Goal: Obtain resource: Download file/media

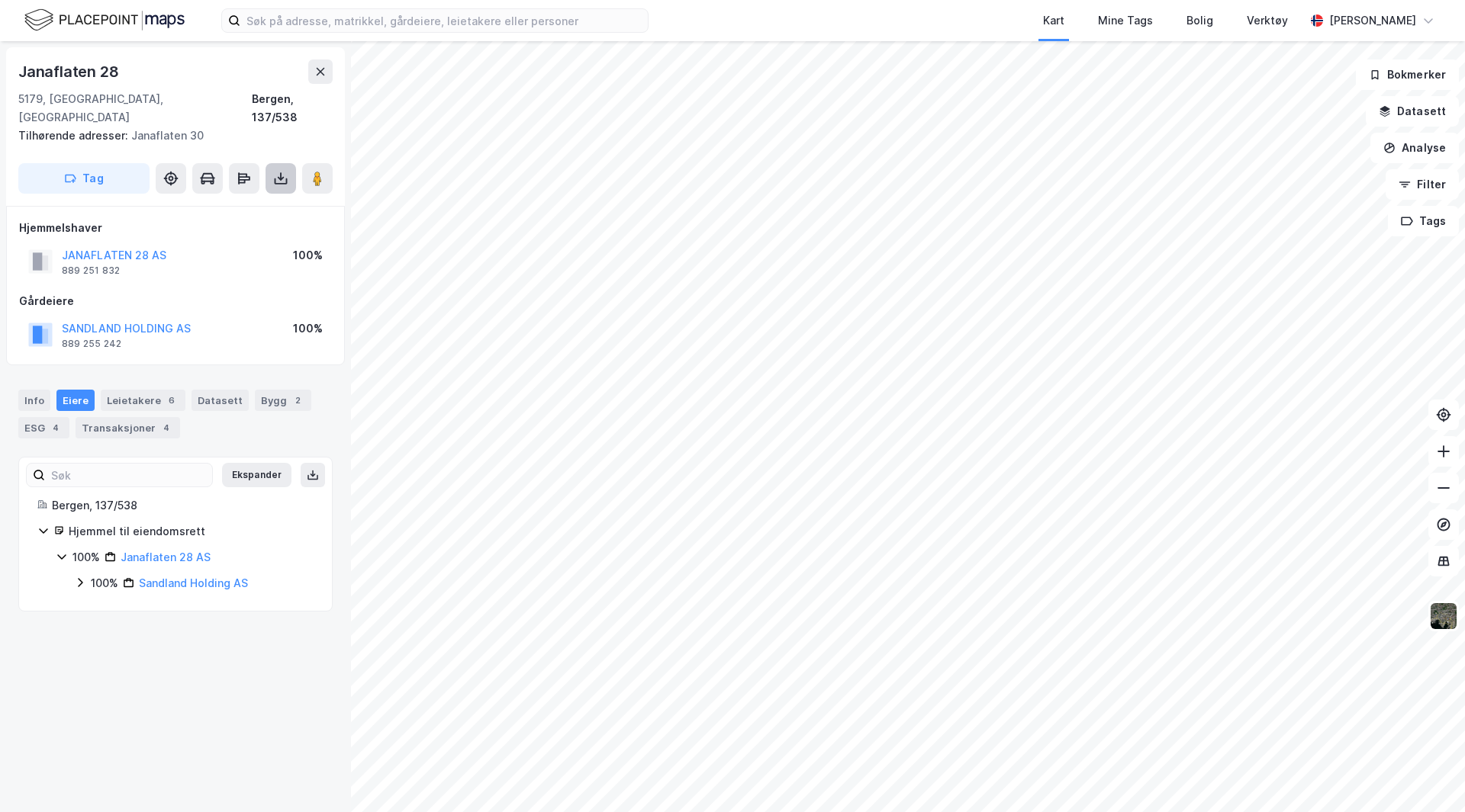
click at [278, 171] on icon at bounding box center [281, 178] width 16 height 16
click at [248, 196] on div "Last ned grunnbok" at bounding box center [214, 208] width 162 height 24
